Goal: Navigation & Orientation: Find specific page/section

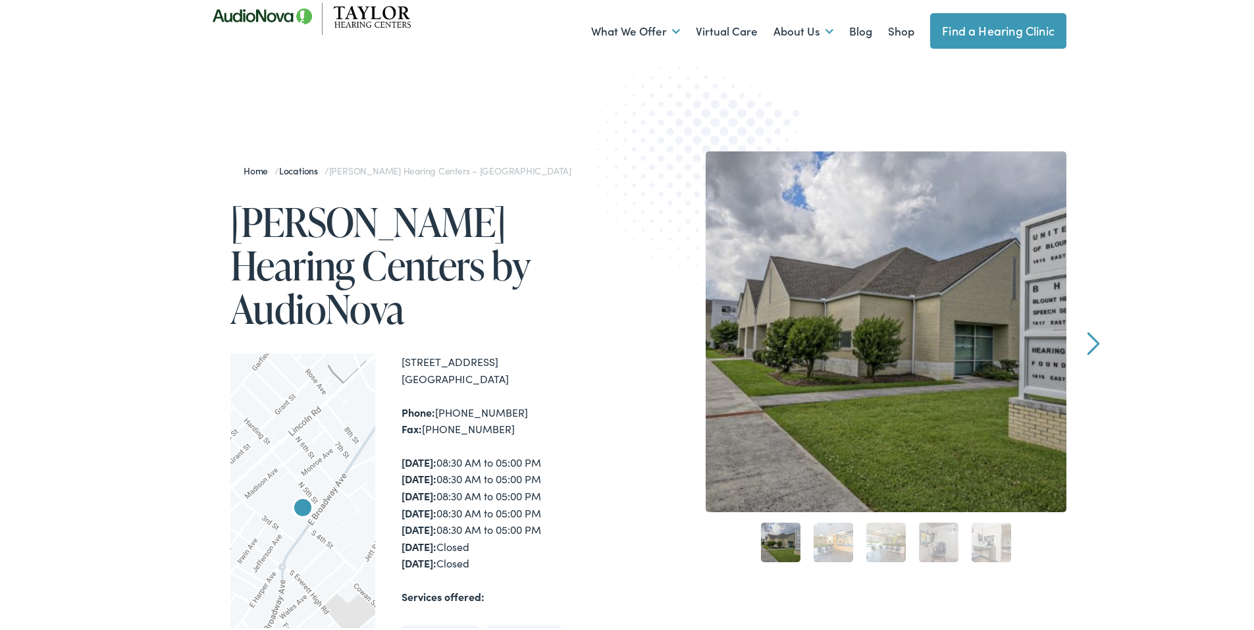
scroll to position [66, 0]
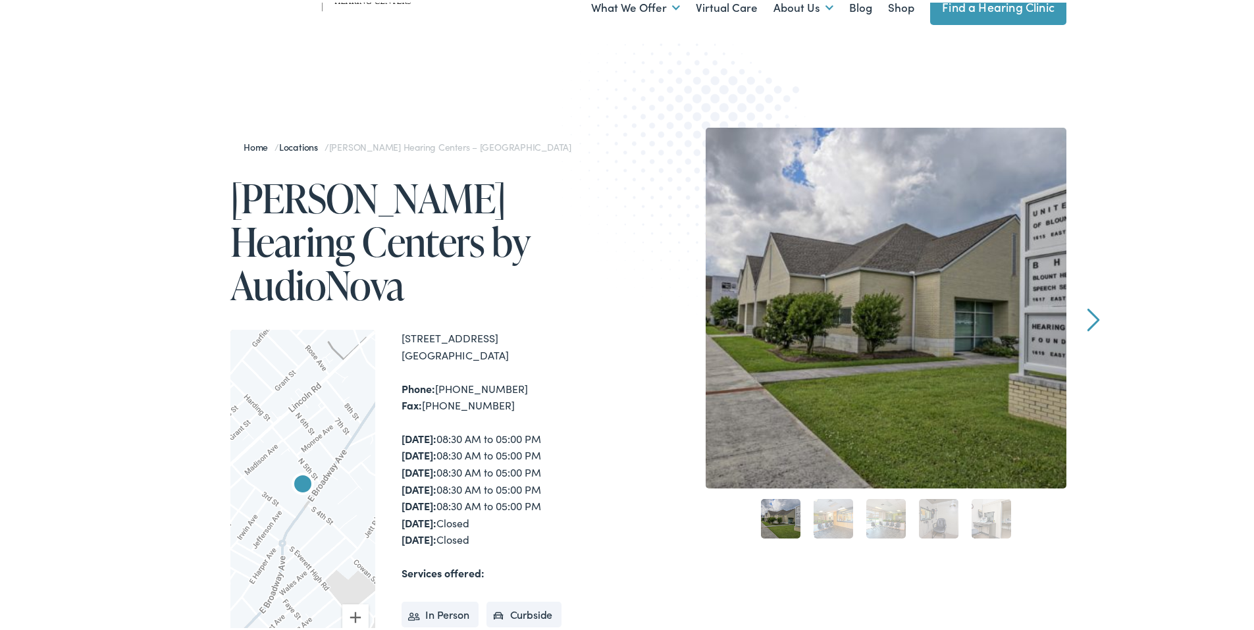
click at [815, 519] on link "2" at bounding box center [833, 515] width 39 height 39
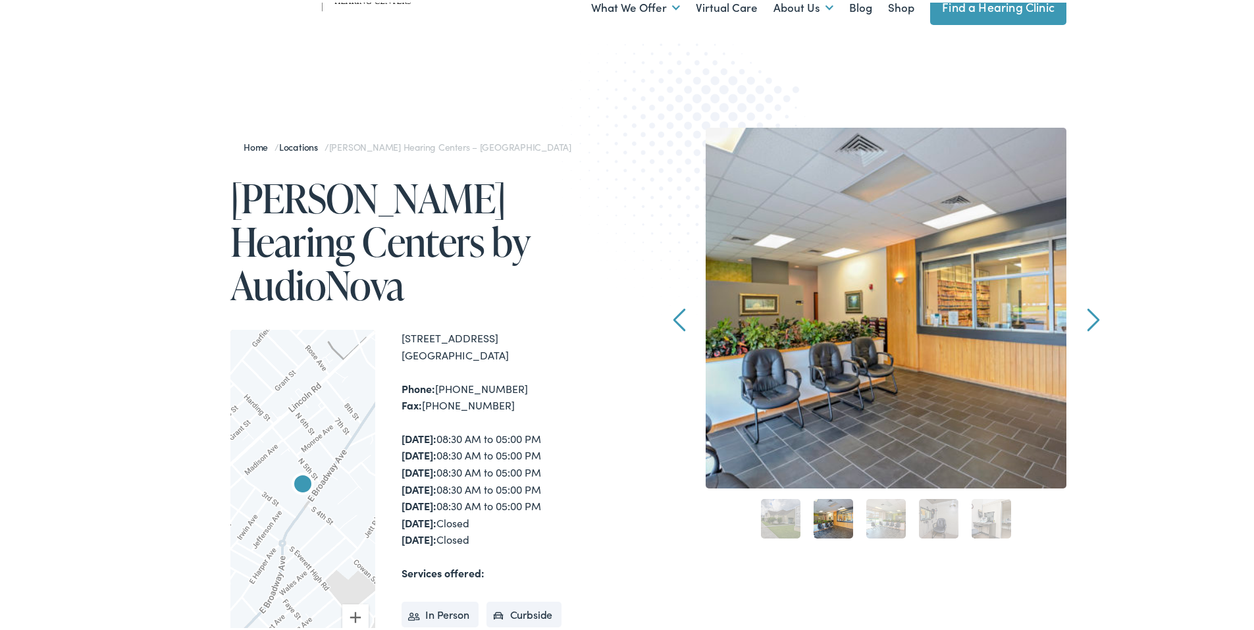
click at [881, 530] on link "3" at bounding box center [885, 515] width 39 height 39
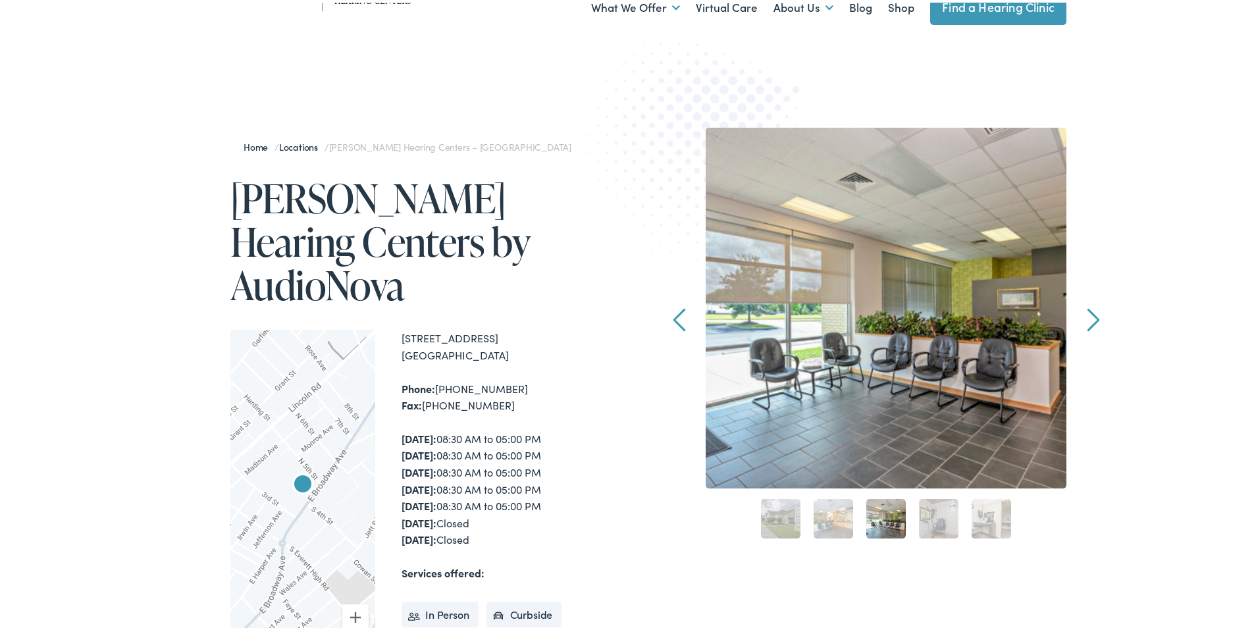
click at [941, 529] on link "4" at bounding box center [938, 515] width 39 height 39
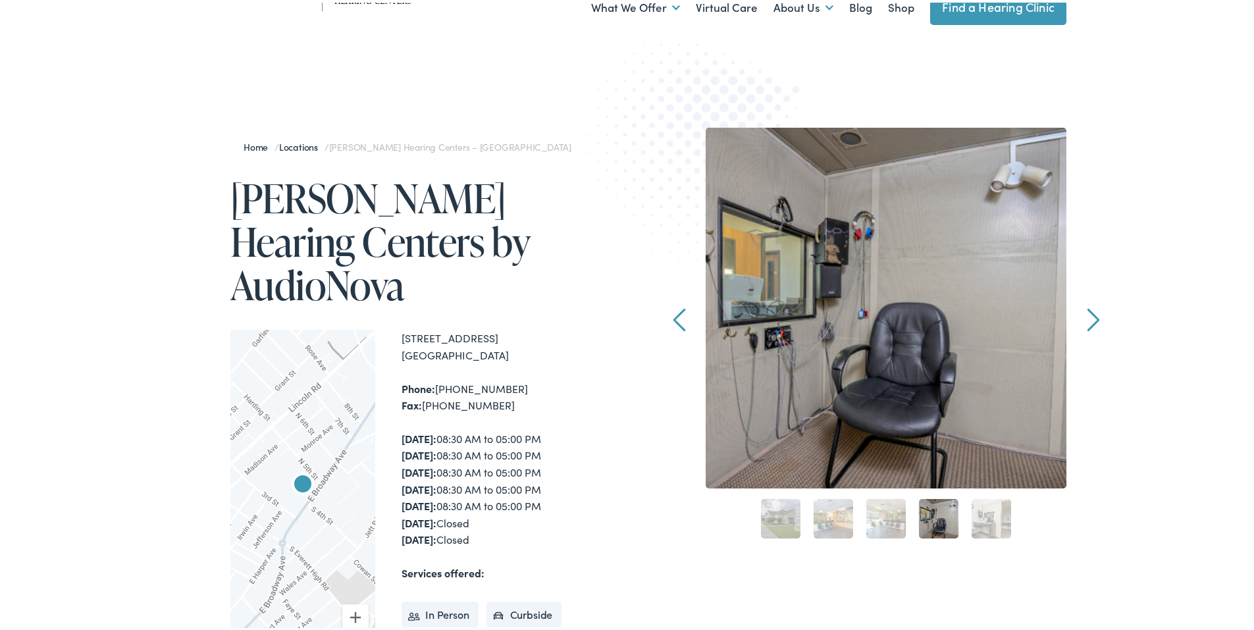
click at [987, 517] on link "5" at bounding box center [991, 515] width 39 height 39
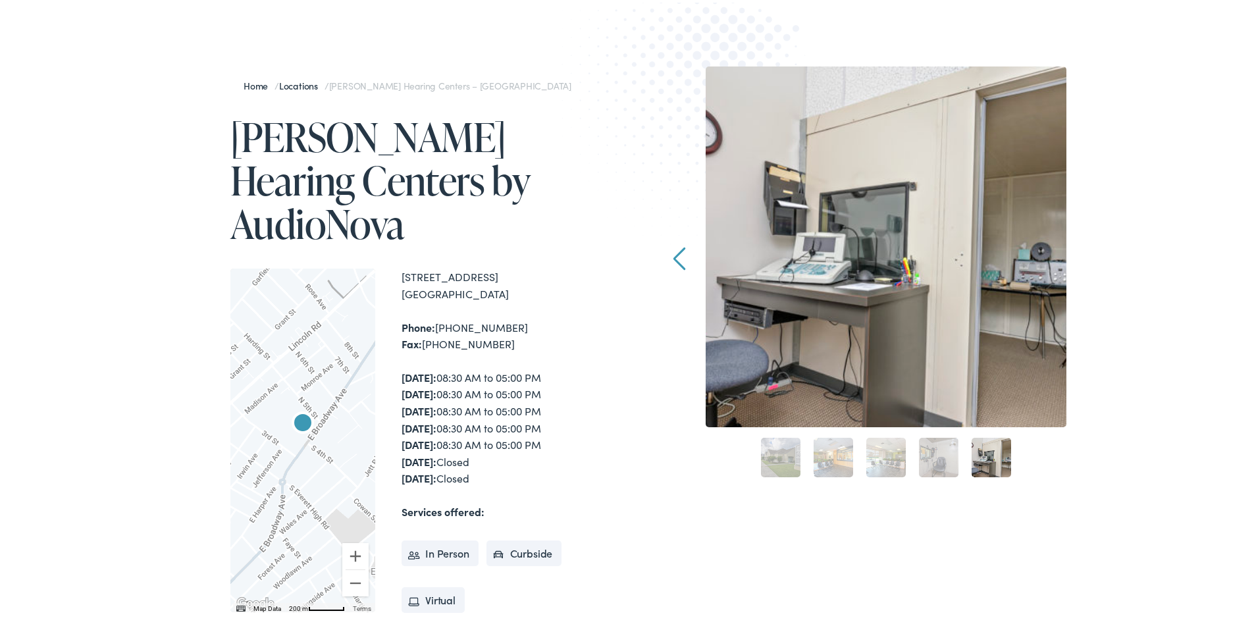
scroll to position [0, 0]
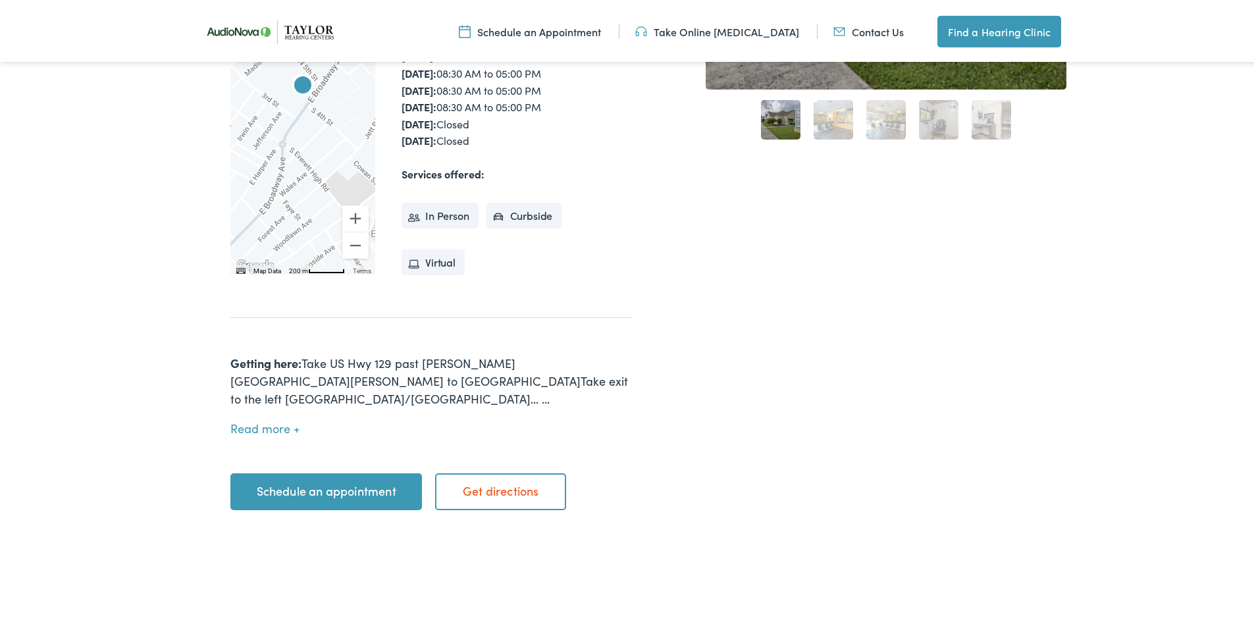
scroll to position [461, 0]
